Goal: Task Accomplishment & Management: Use online tool/utility

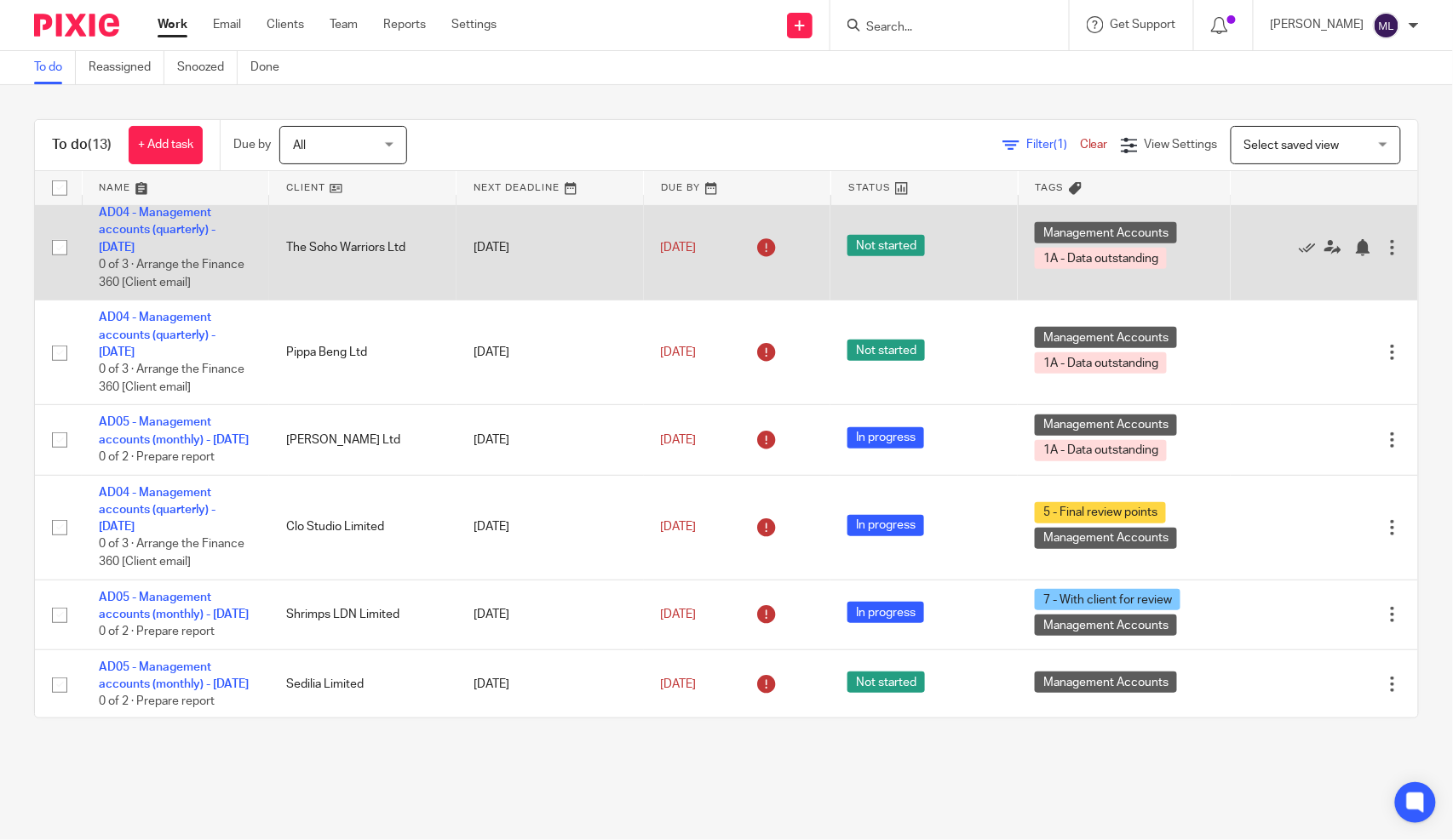
scroll to position [378, 0]
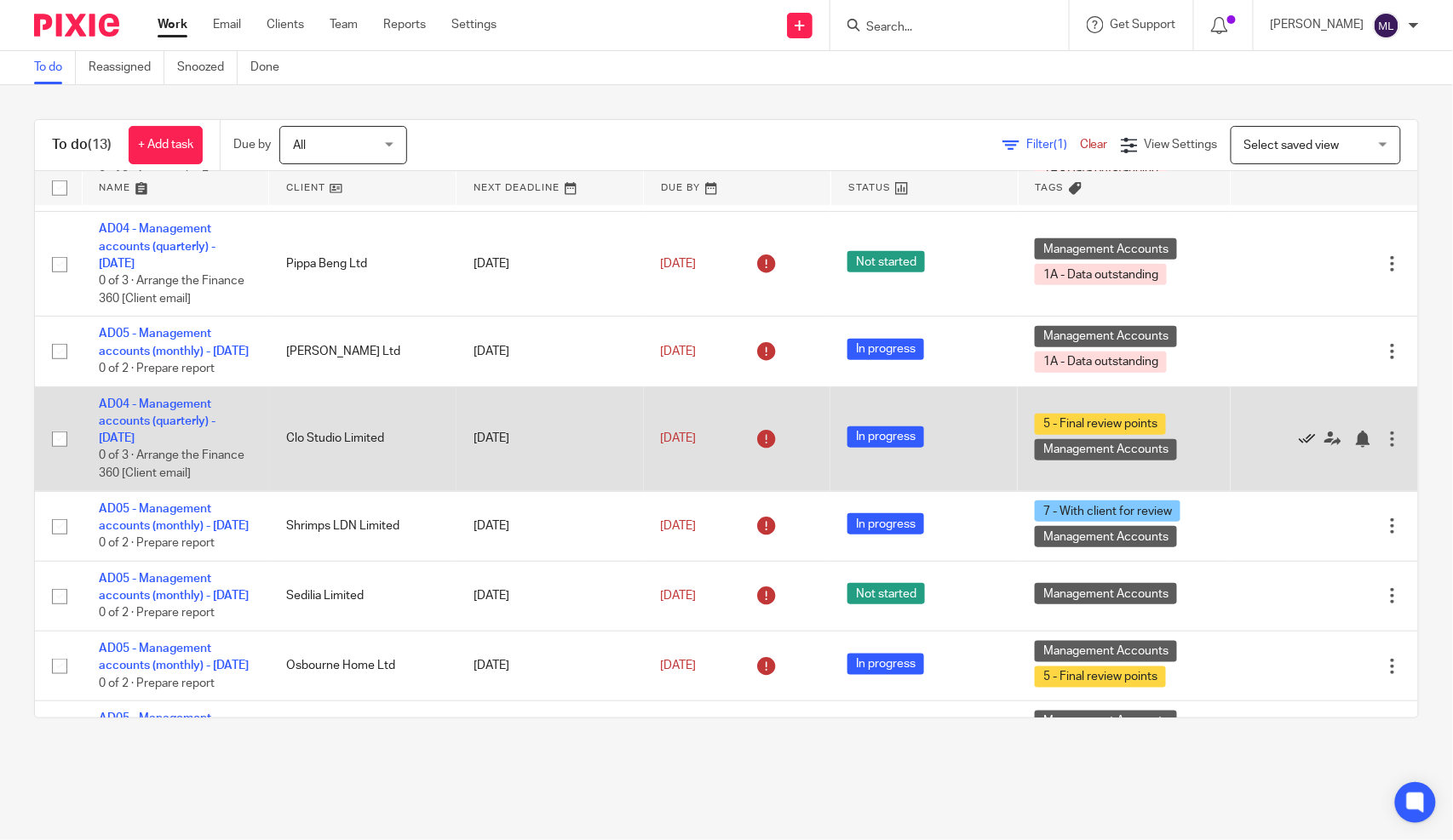
click at [1299, 448] on icon at bounding box center [1308, 439] width 17 height 17
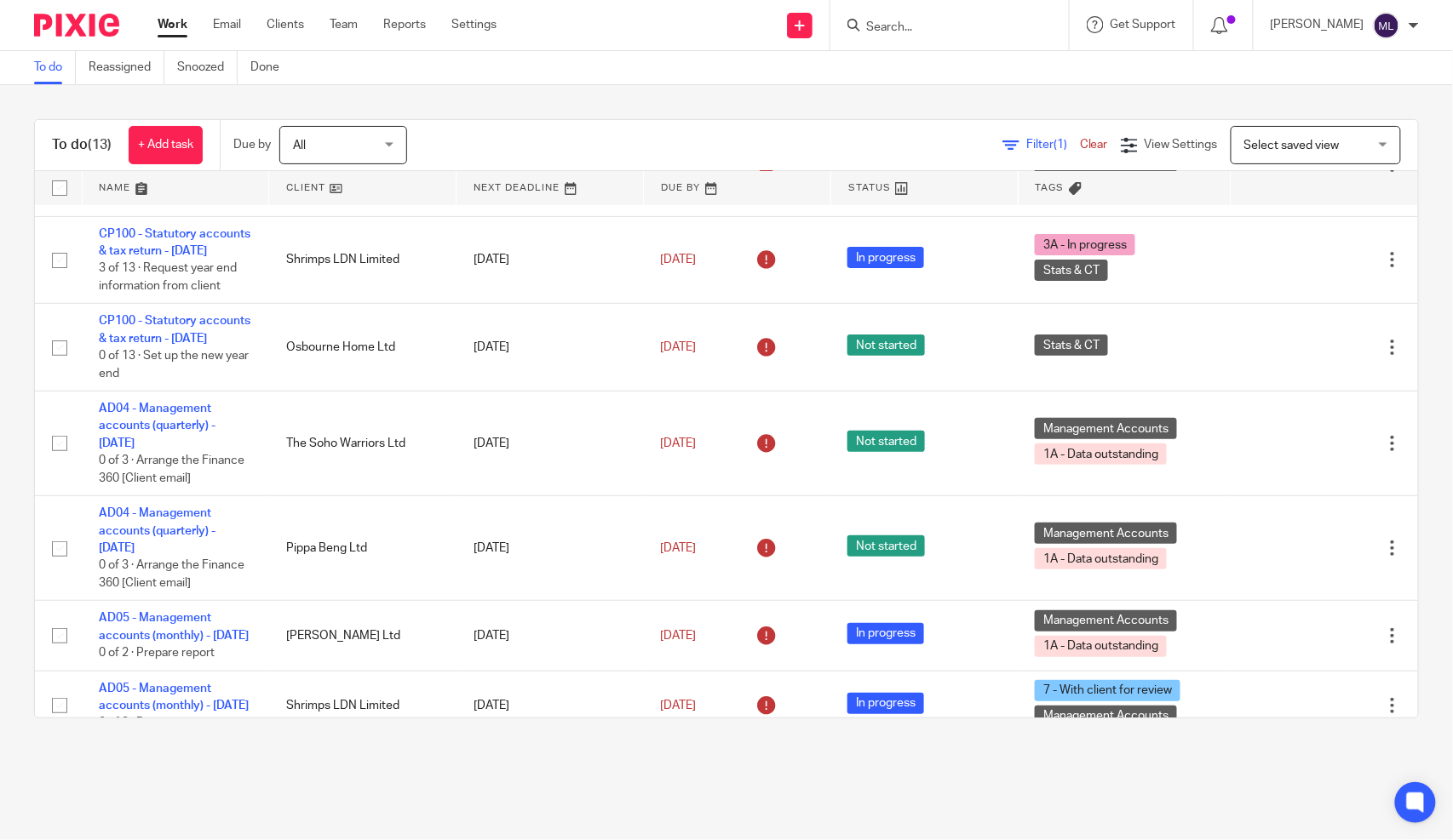
scroll to position [94, 0]
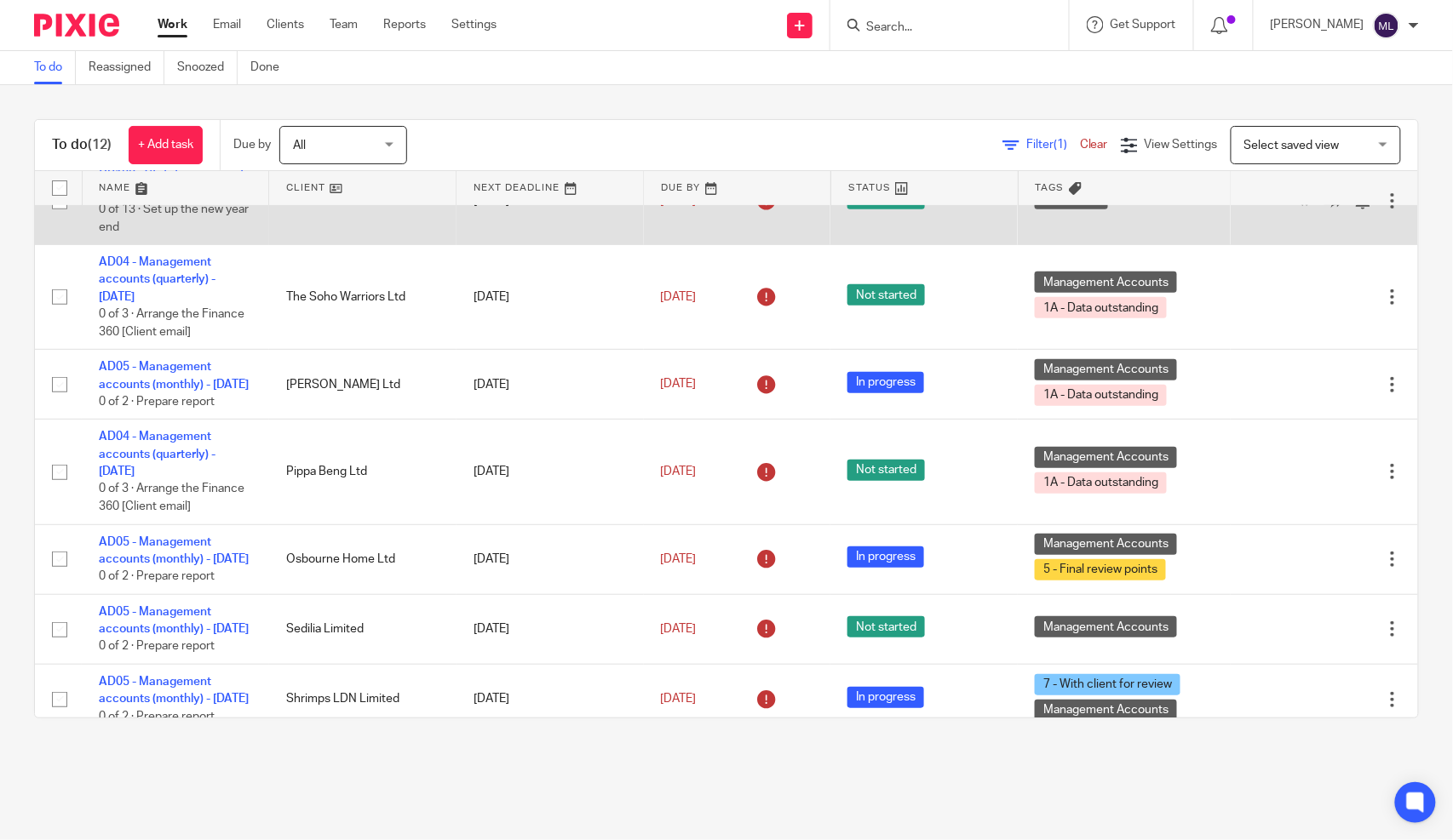
scroll to position [283, 0]
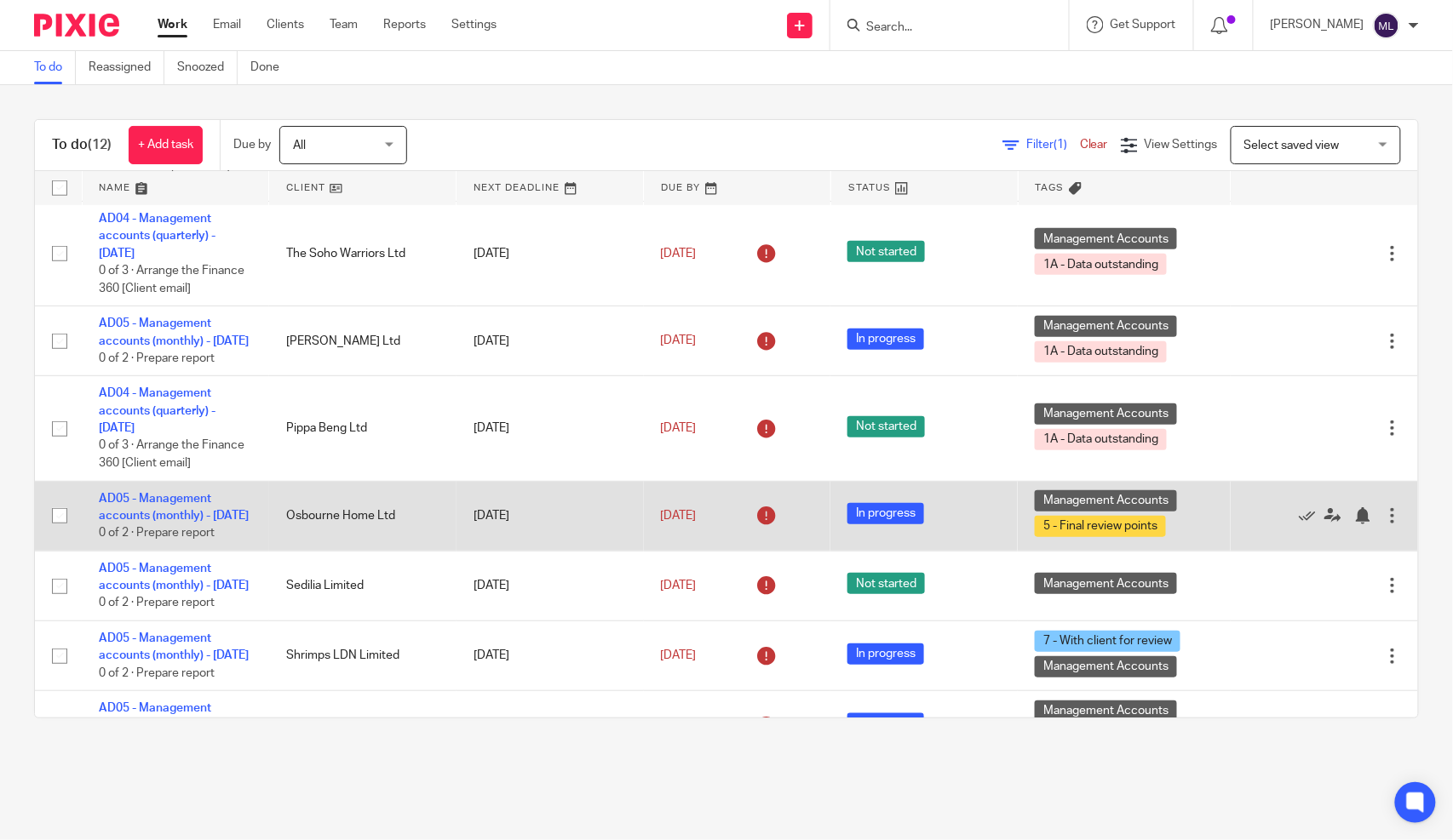
drag, startPoint x: 175, startPoint y: 562, endPoint x: 266, endPoint y: 550, distance: 91.8
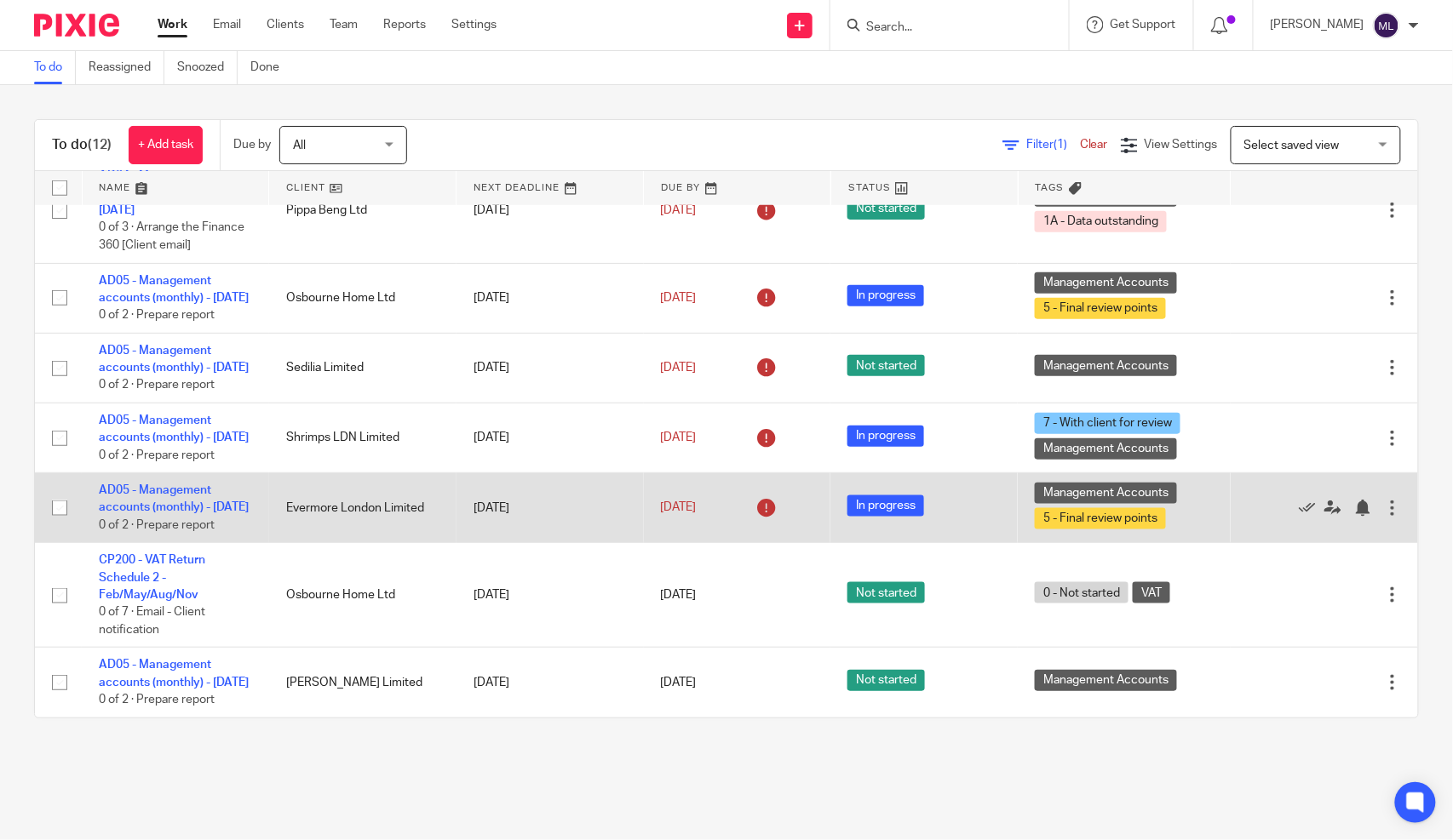
scroll to position [567, 0]
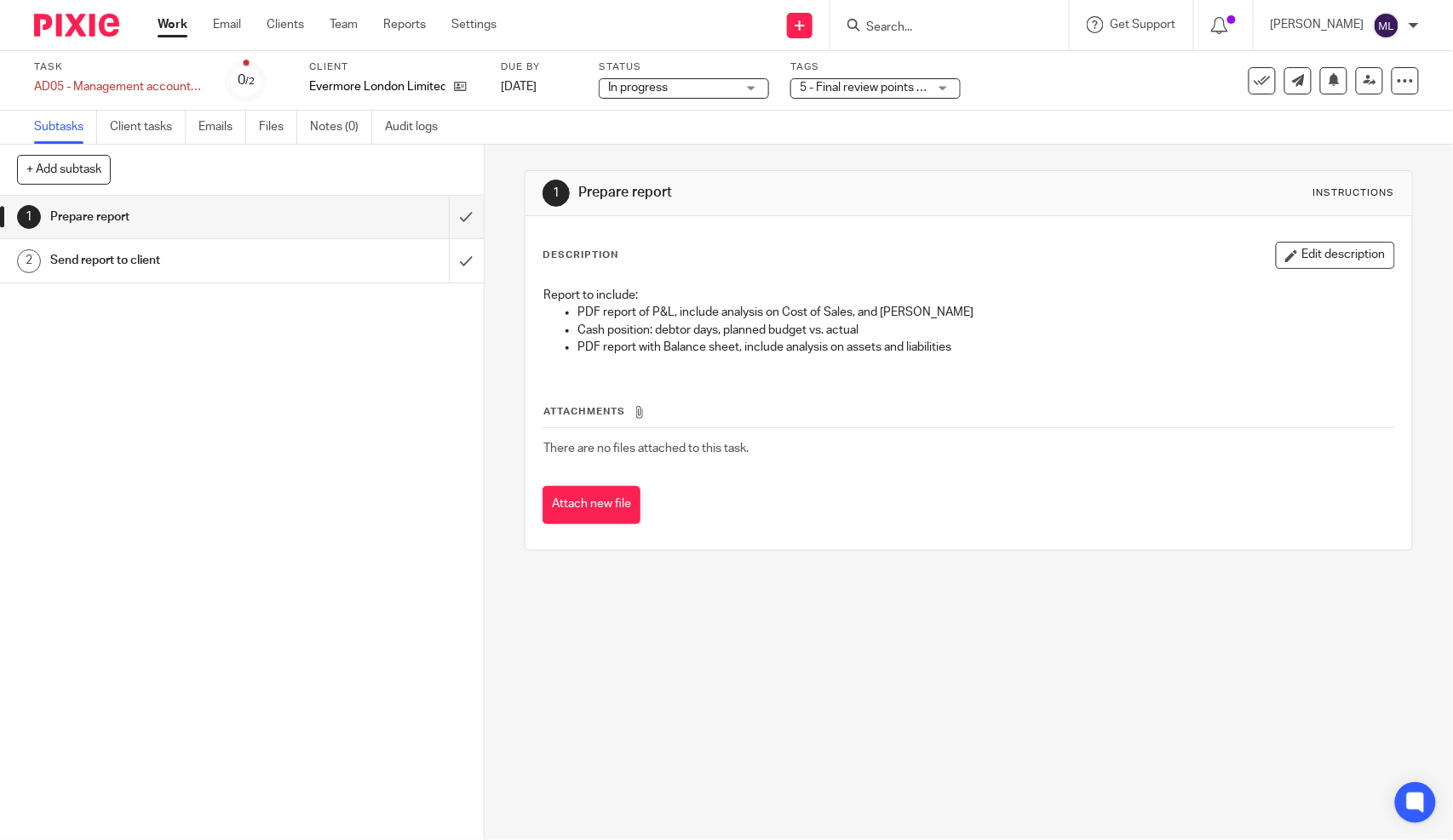
click at [695, 91] on span "In progress" at bounding box center [672, 88] width 128 height 18
click at [831, 84] on span "5 - Final review points + 1" at bounding box center [866, 88] width 133 height 12
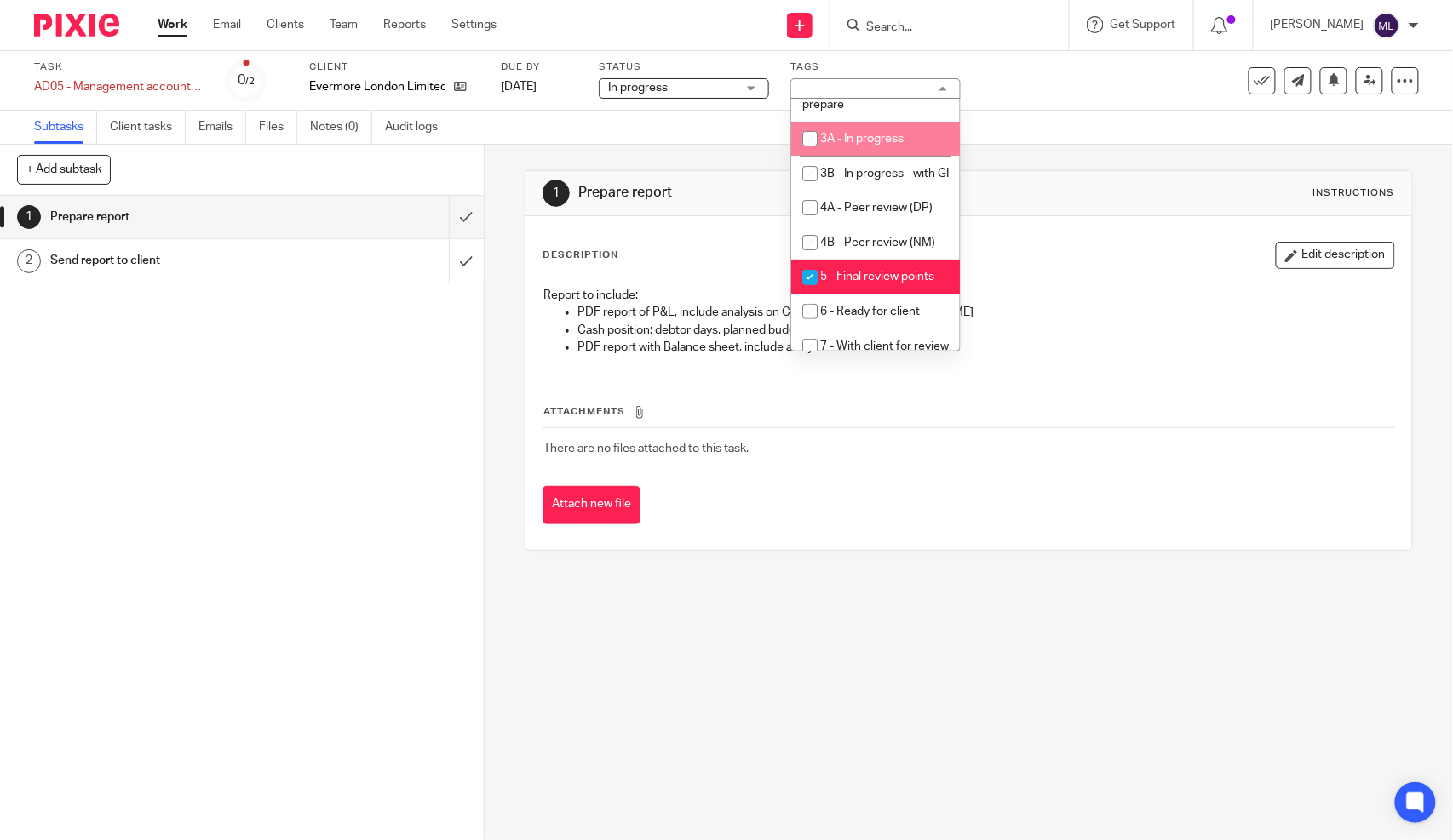
scroll to position [283, 0]
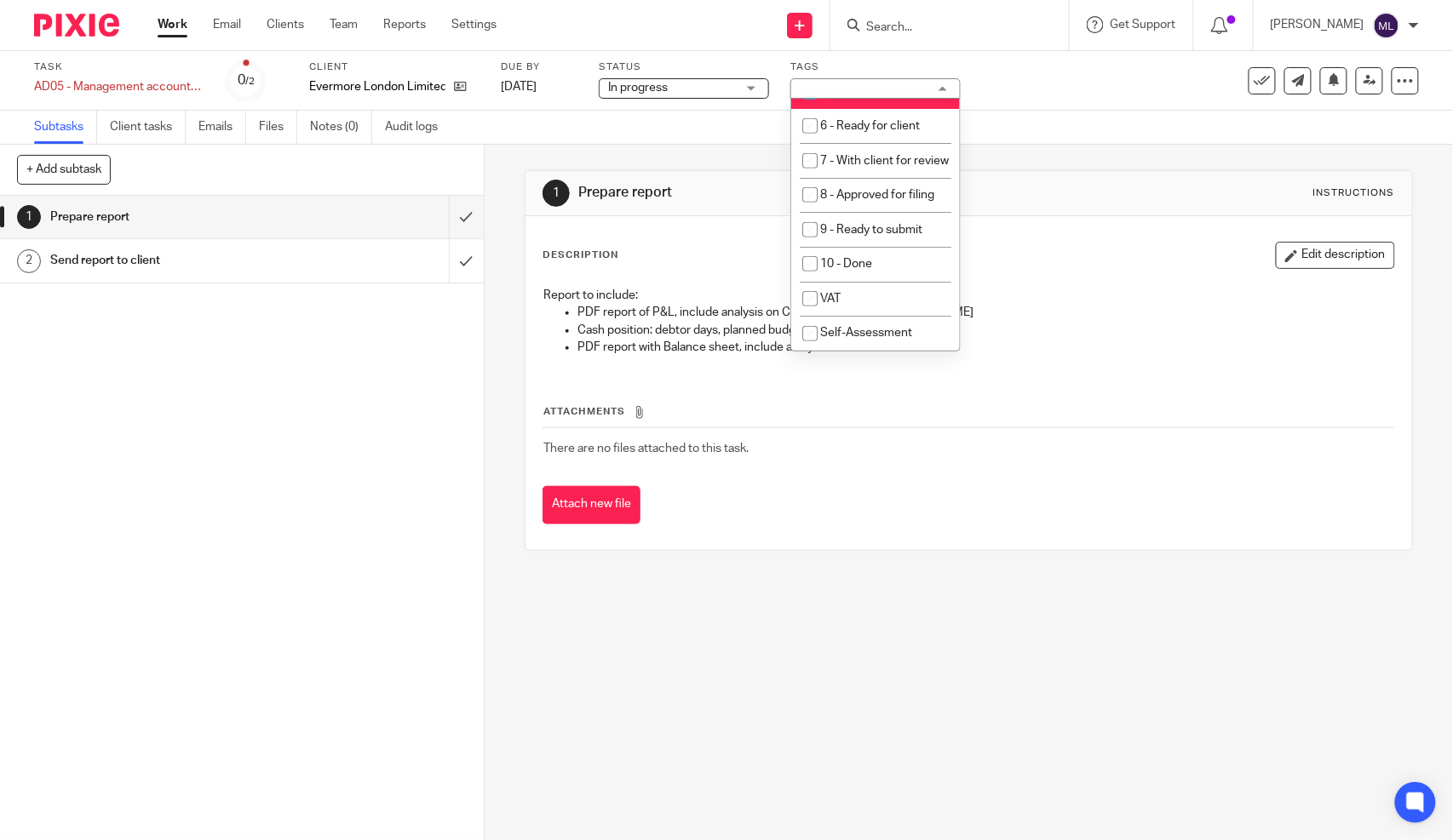
click at [846, 109] on li "5 - Final review points" at bounding box center [875, 92] width 169 height 35
checkbox input "false"
click at [862, 167] on span "7 - With client for review" at bounding box center [884, 161] width 128 height 12
checkbox input "true"
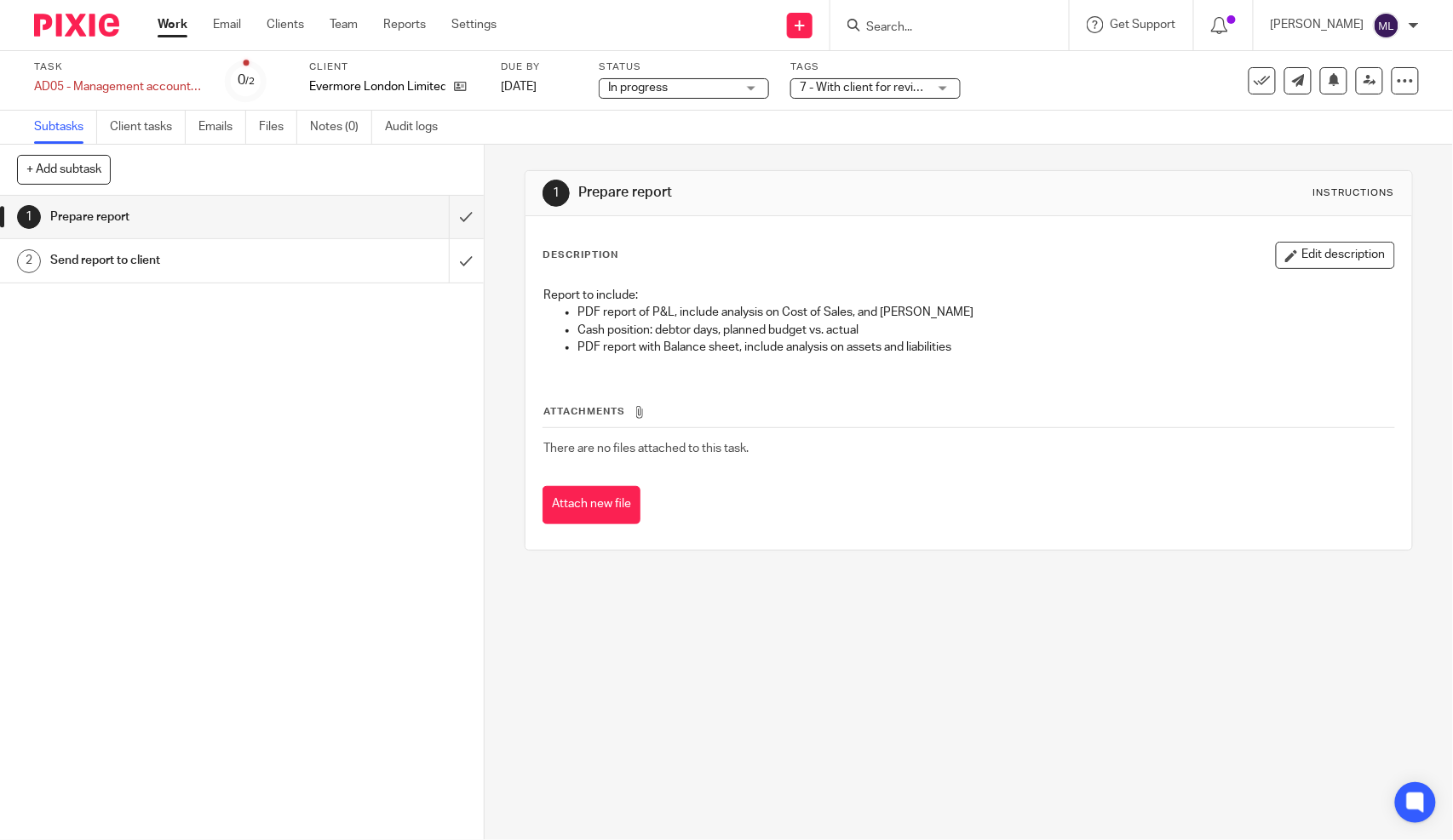
click at [990, 167] on div "1 Prepare report Instructions Description Edit description Report to include: P…" at bounding box center [968, 360] width 888 height 432
